Goal: Browse casually

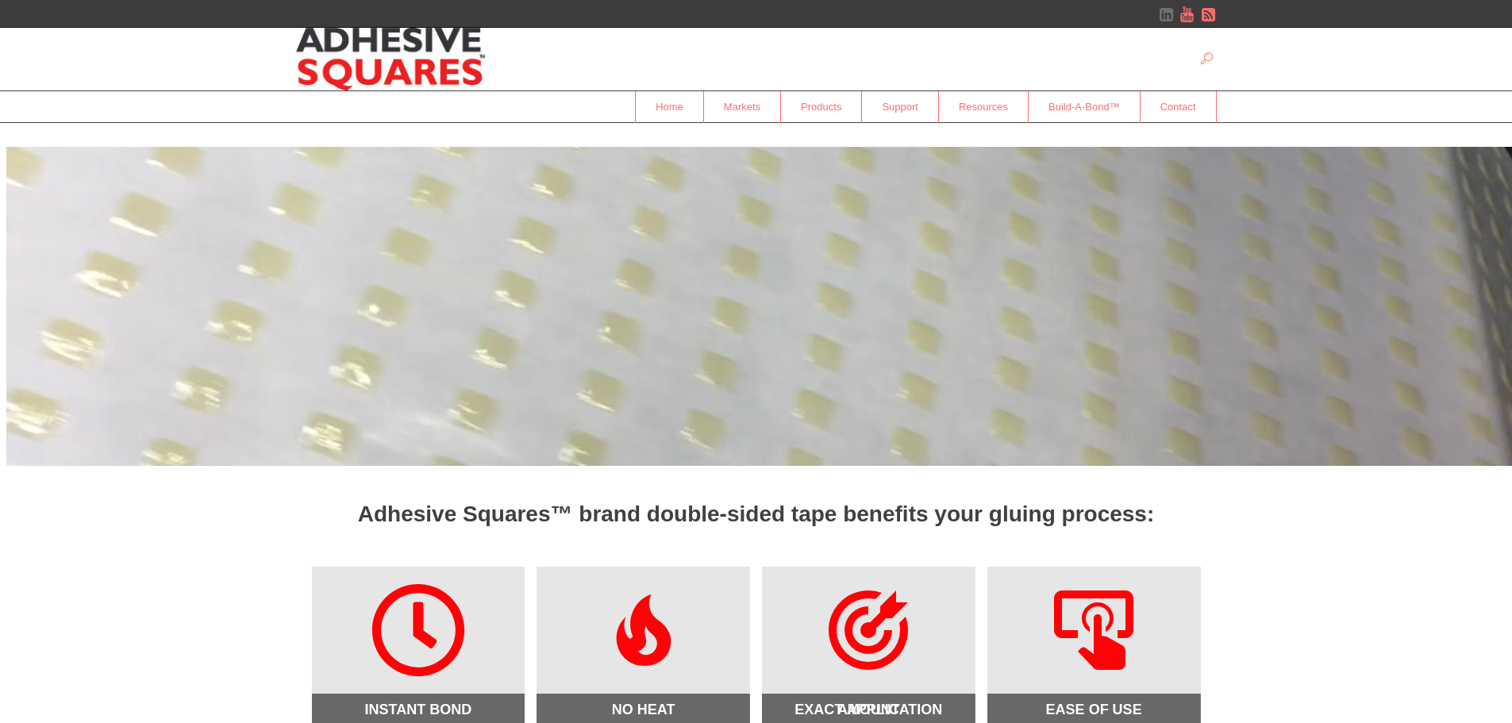
click at [1168, 17] on link at bounding box center [1166, 14] width 16 height 16
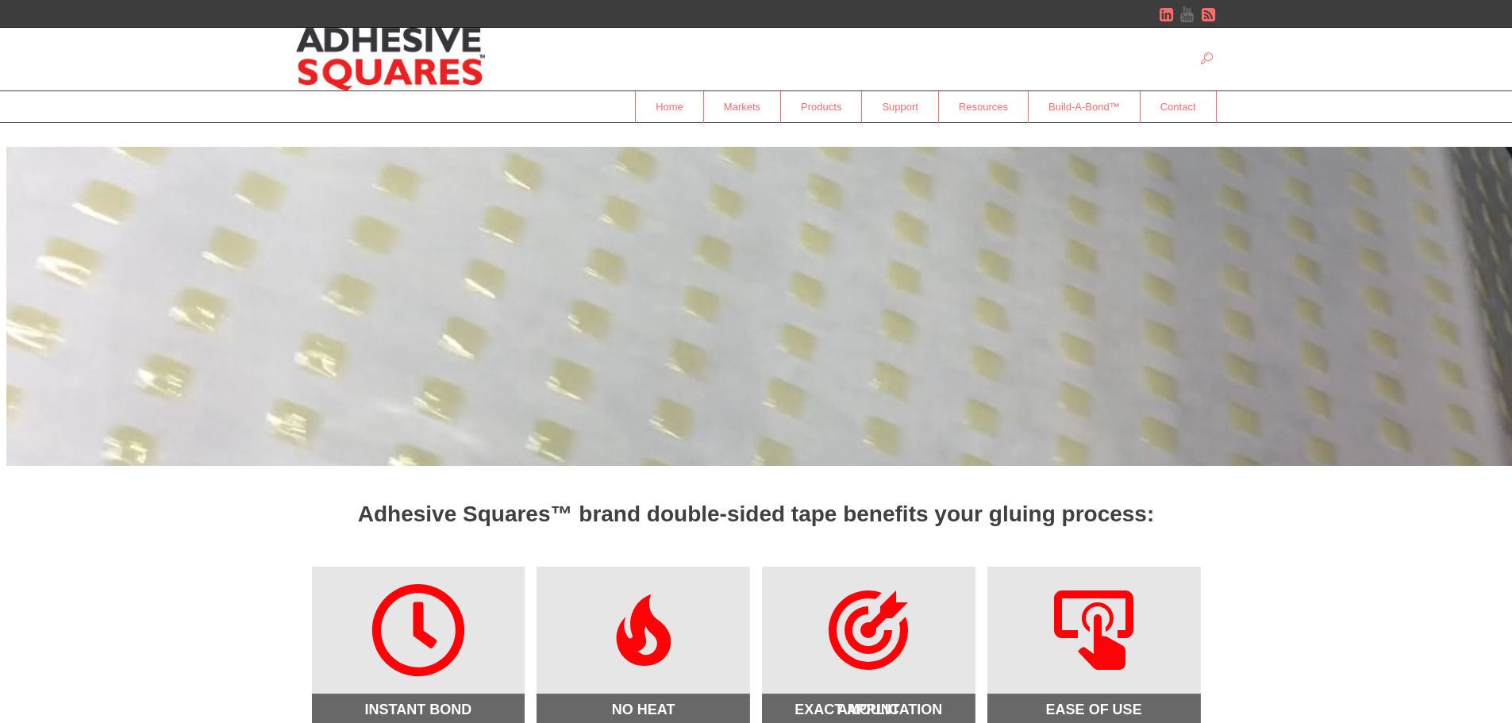
click at [1183, 14] on link at bounding box center [1187, 14] width 16 height 16
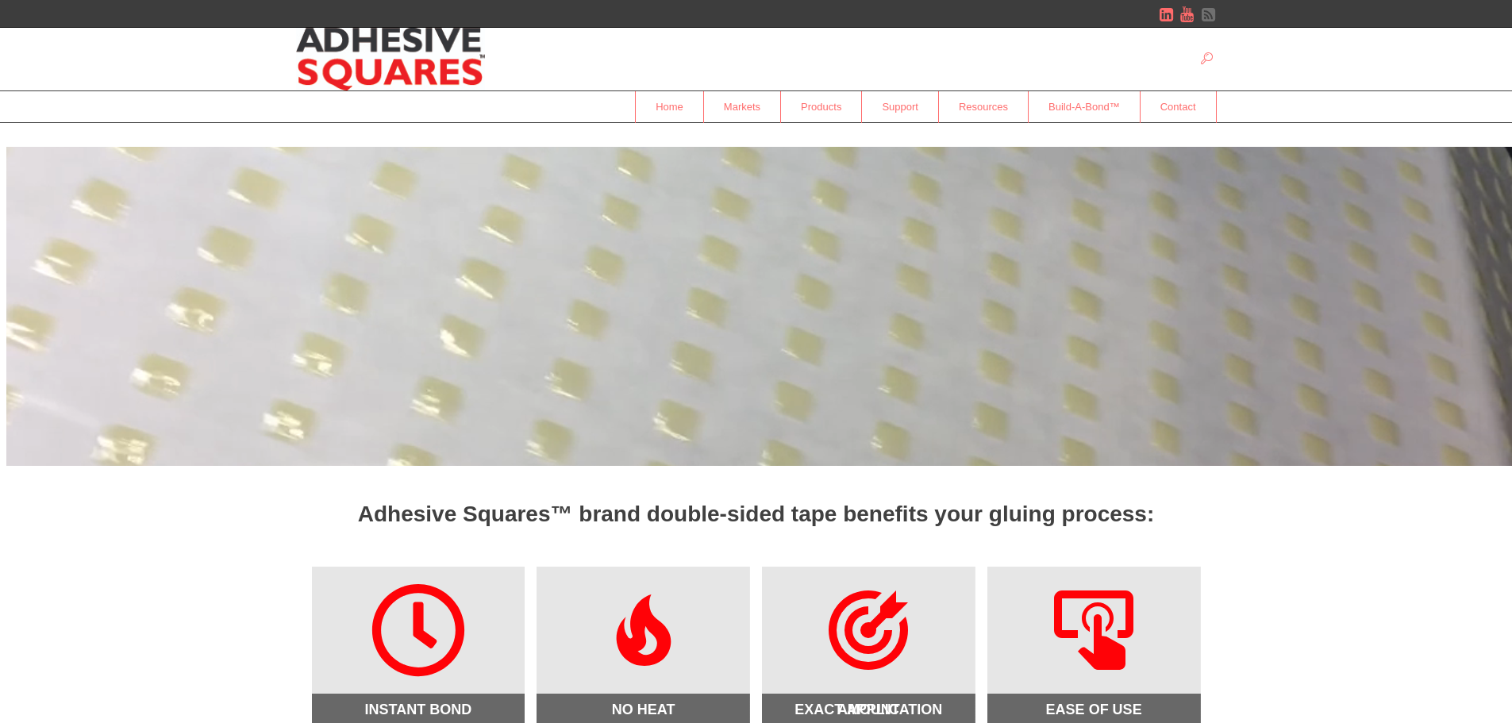
click at [1206, 11] on link at bounding box center [1209, 14] width 16 height 16
